Goal: Transaction & Acquisition: Subscribe to service/newsletter

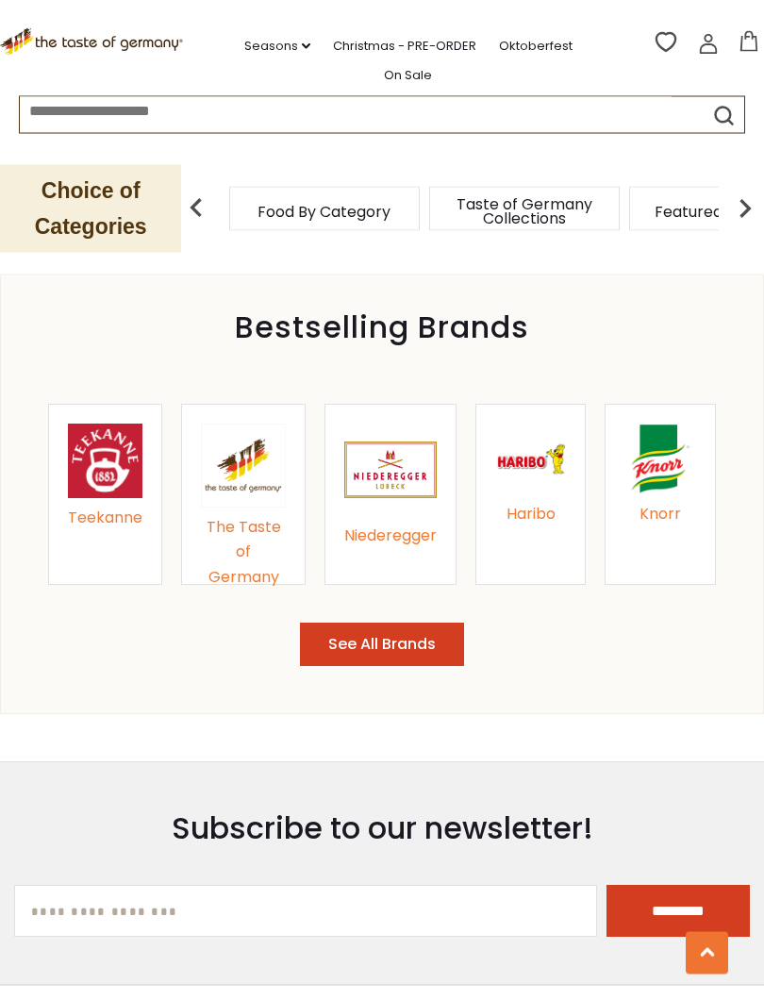
scroll to position [2068, 0]
click at [416, 544] on div "Niederegger" at bounding box center [390, 536] width 92 height 25
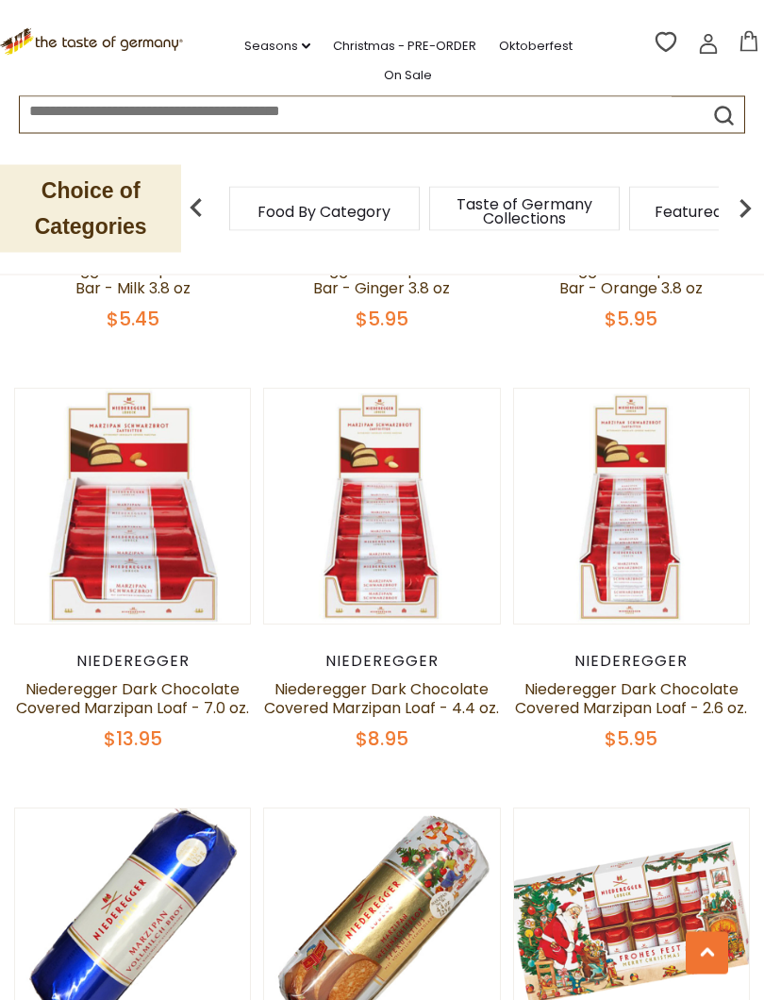
scroll to position [1746, 0]
click at [196, 697] on link "Niederegger Dark Chocolate Covered Marzipan Loaf - 7.0 oz." at bounding box center [132, 698] width 233 height 41
click at [188, 678] on link "Niederegger Dark Chocolate Covered Marzipan Loaf - 7.0 oz." at bounding box center [132, 698] width 233 height 41
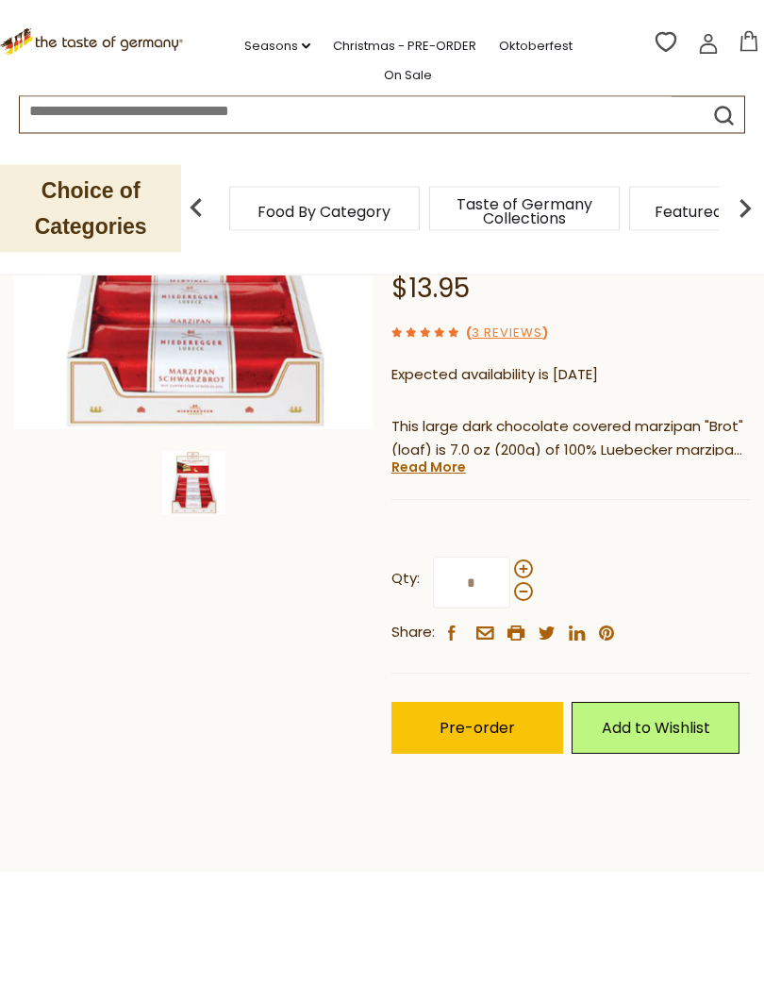
scroll to position [327, 0]
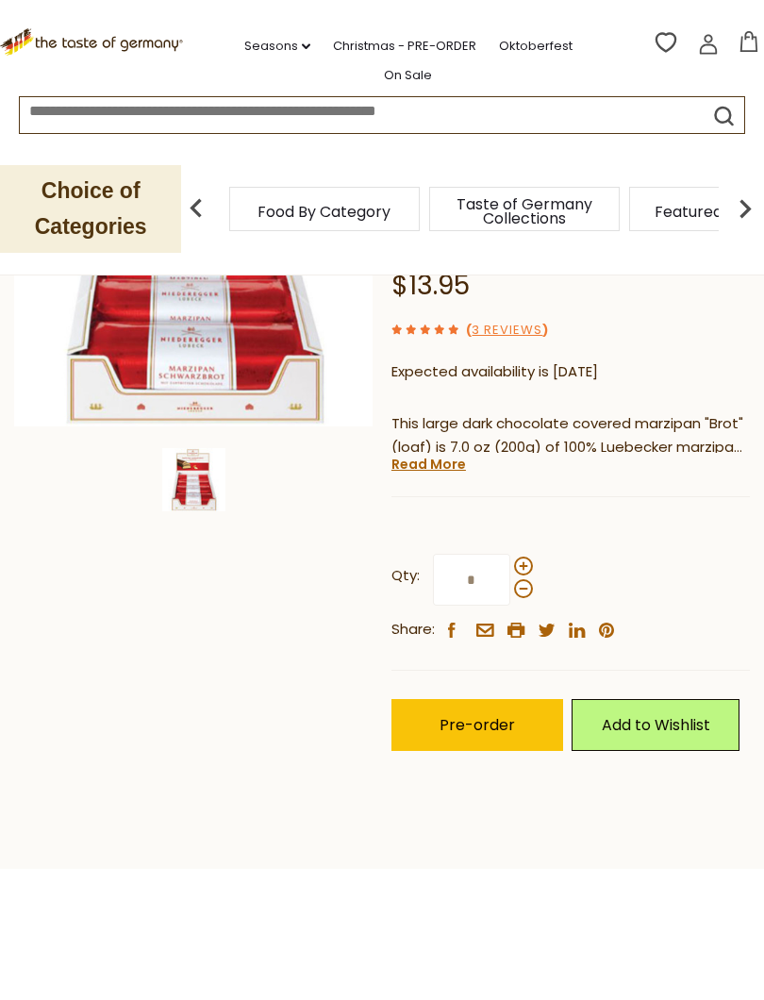
click at [416, 49] on link "Christmas - PRE-ORDER" at bounding box center [404, 46] width 143 height 21
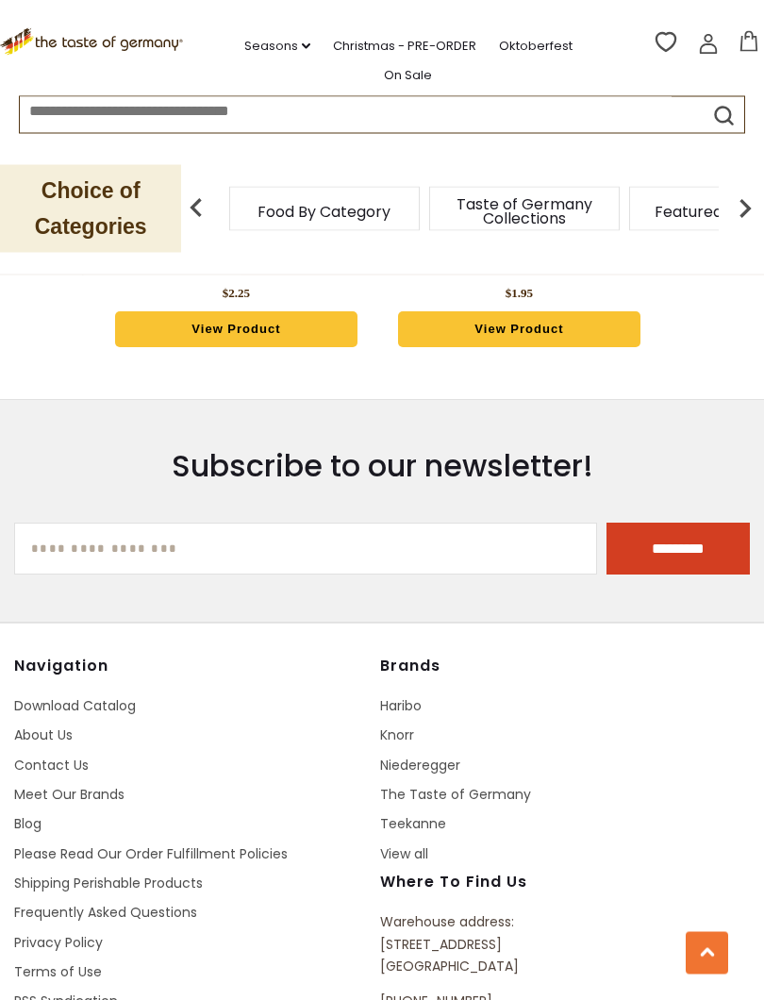
scroll to position [6433, 0]
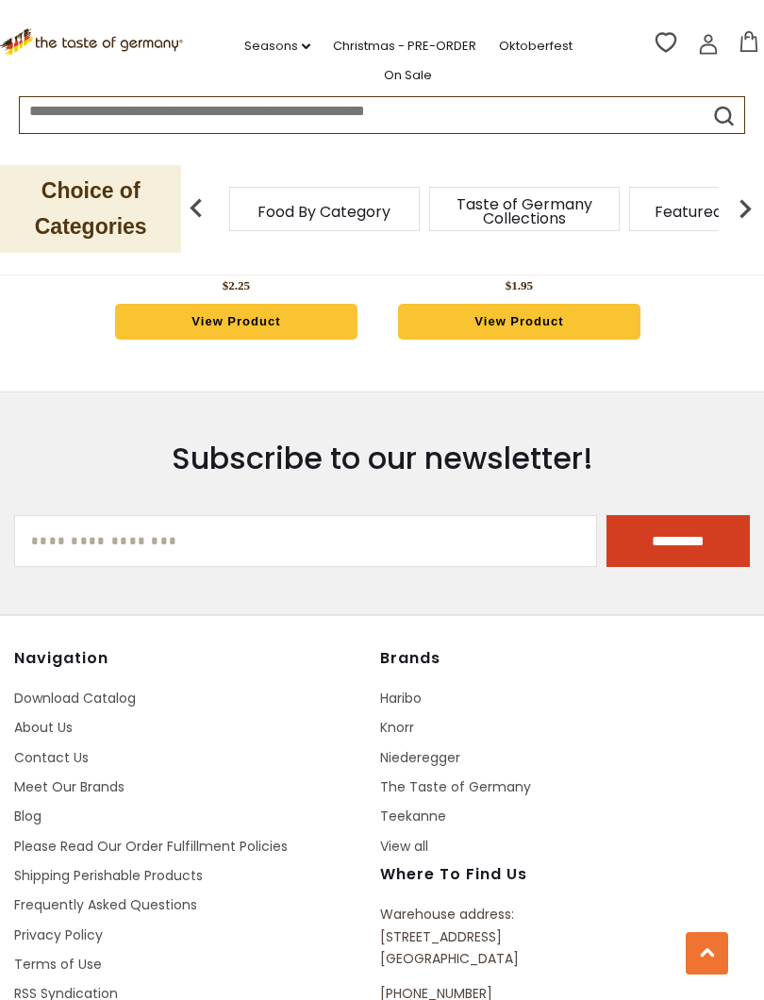
click at [76, 748] on link "Contact Us" at bounding box center [51, 757] width 75 height 19
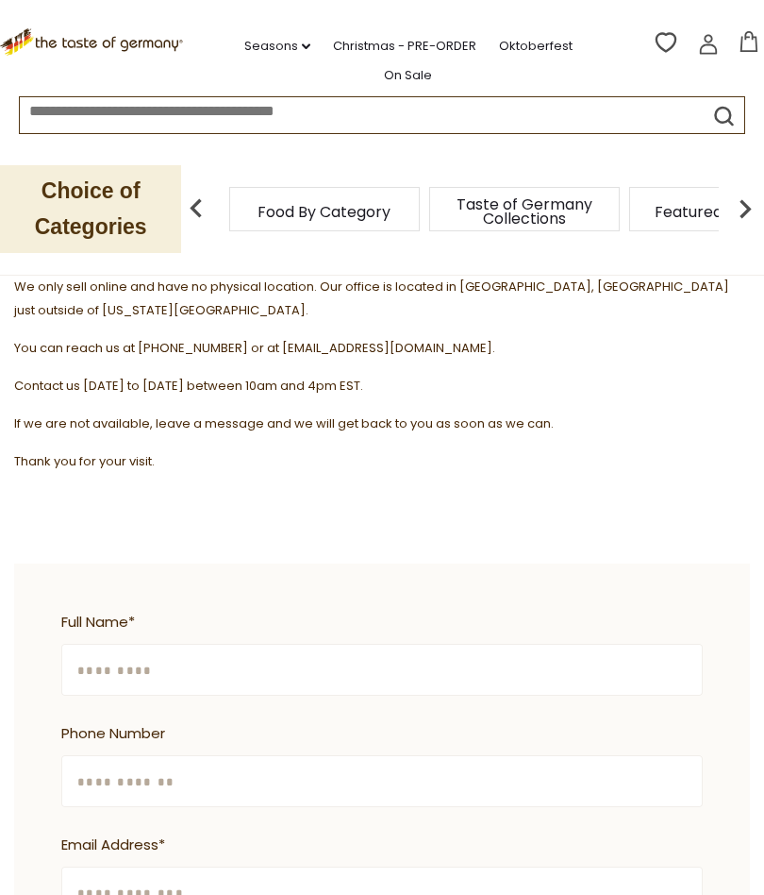
scroll to position [289, 0]
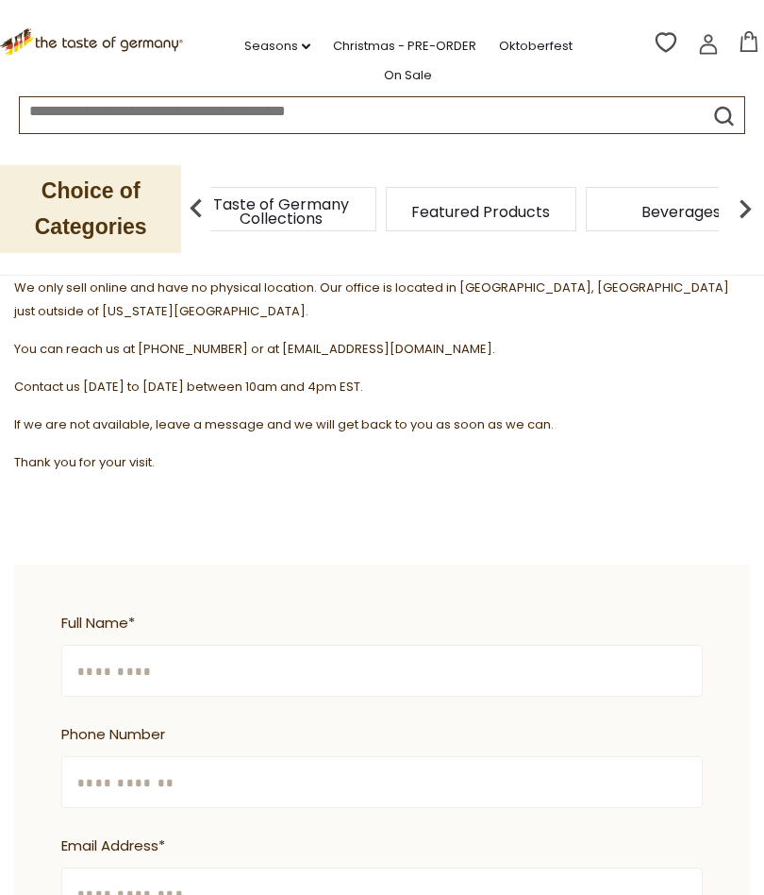
click at [349, 204] on div "Taste of Germany Collections" at bounding box center [281, 209] width 191 height 44
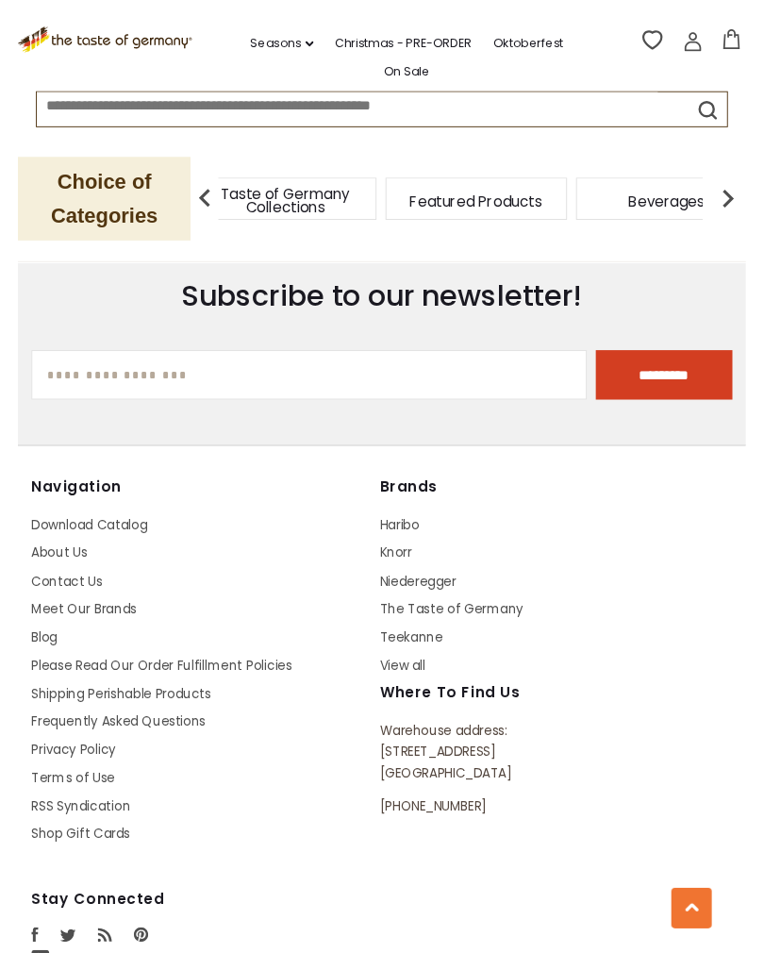
scroll to position [1451, 0]
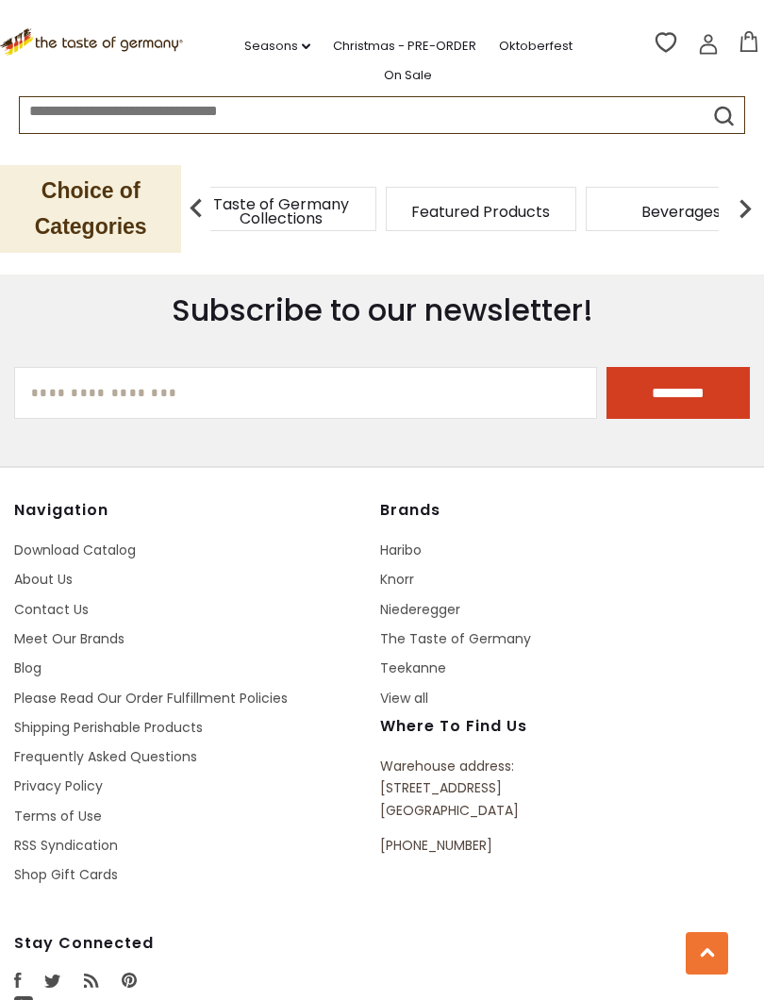
click at [231, 367] on input "[EMAIL_ADDRESS][DOMAIN_NAME]" at bounding box center [305, 393] width 583 height 52
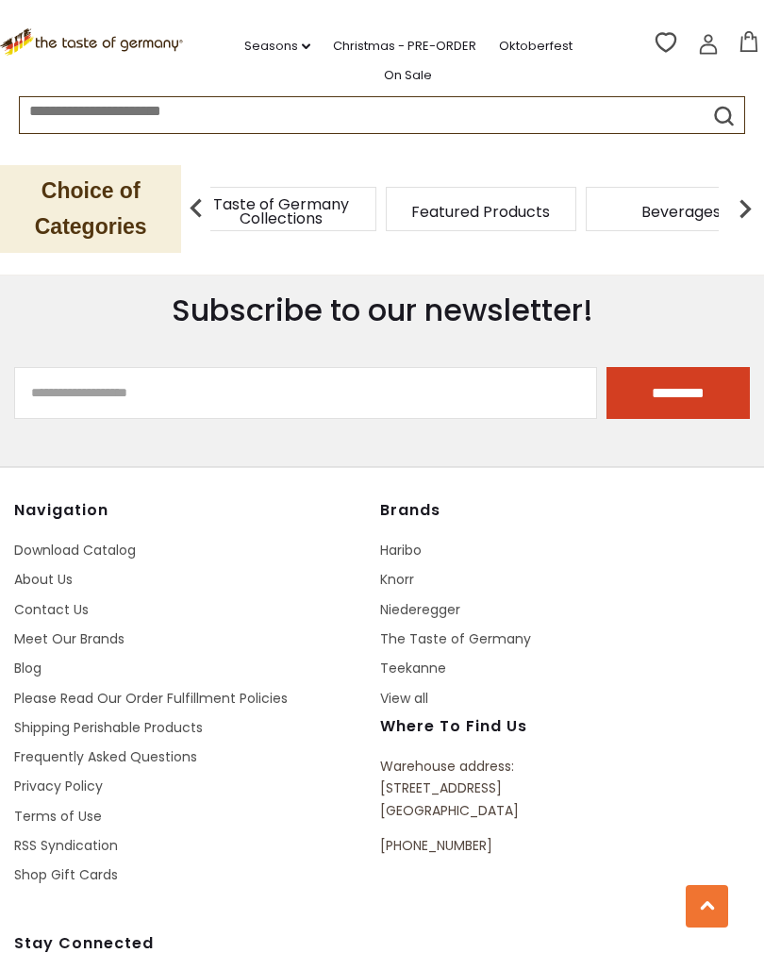
type input "**********"
click at [667, 367] on input "*********" at bounding box center [678, 393] width 143 height 52
